Goal: Obtain resource: Download file/media

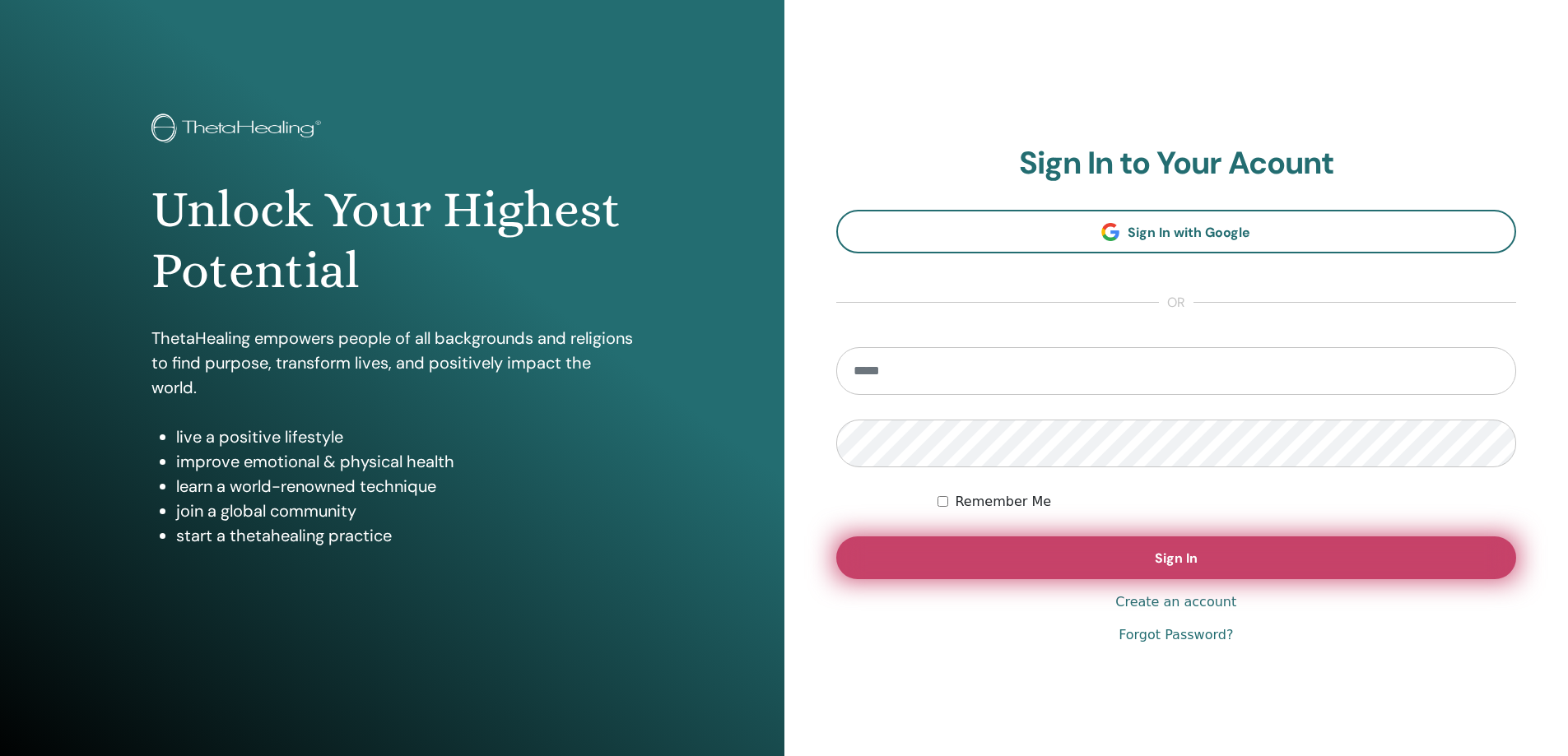
type input "**********"
click at [1124, 547] on button "Sign In" at bounding box center [1177, 558] width 681 height 43
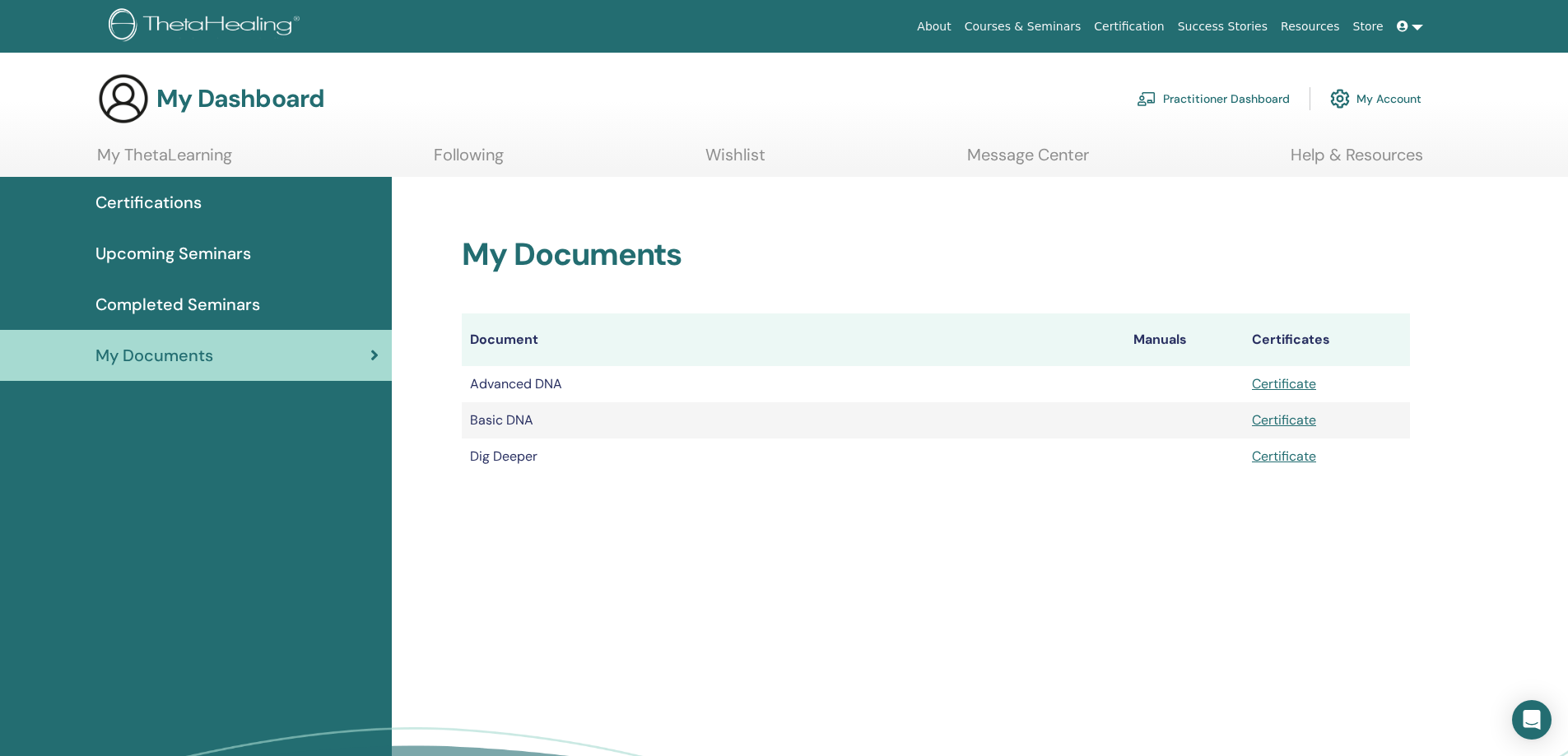
click at [809, 390] on td "Advanced DNA" at bounding box center [793, 383] width 663 height 36
click at [1275, 379] on link "Certificate" at bounding box center [1284, 384] width 64 height 18
